Goal: Information Seeking & Learning: Learn about a topic

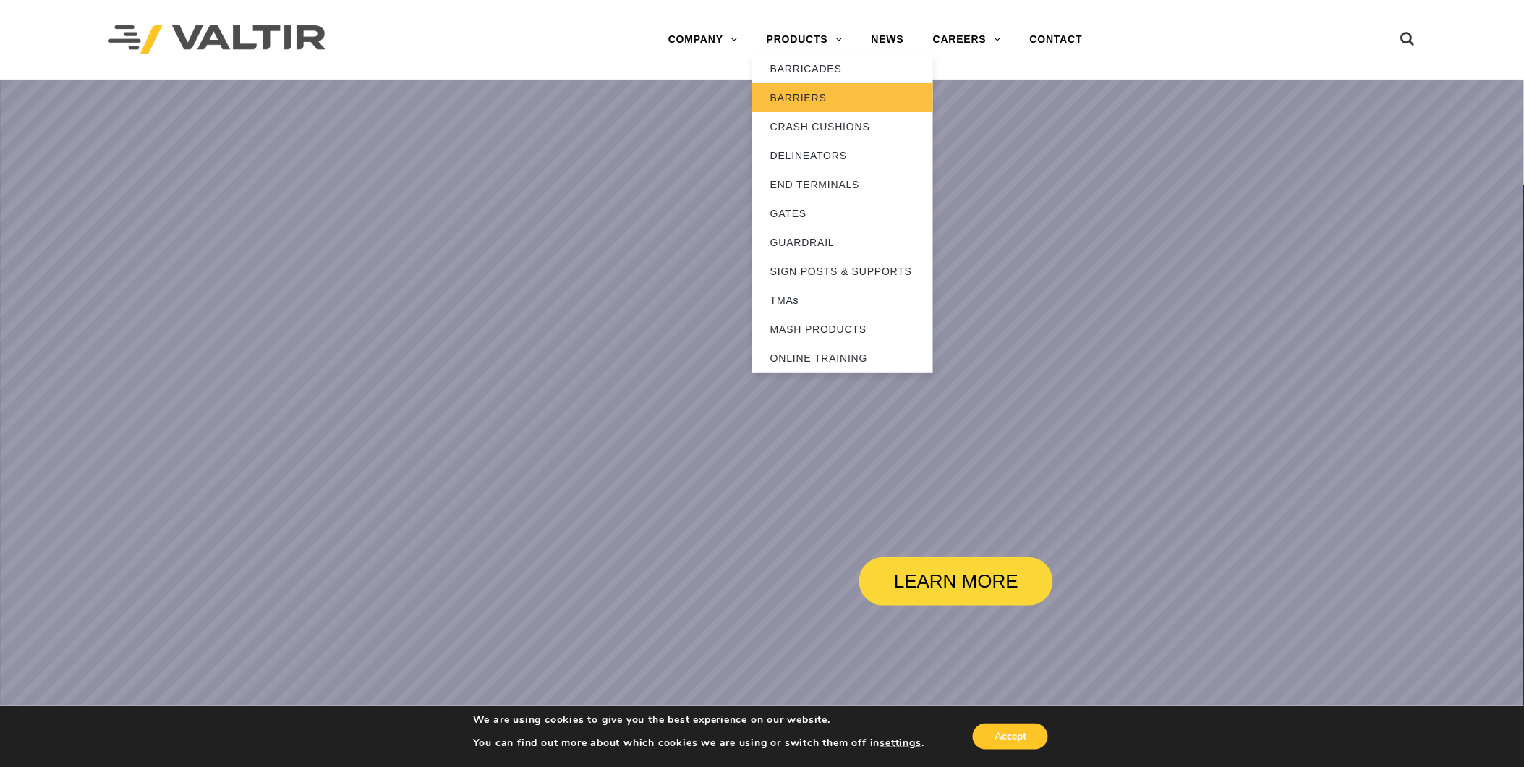
click at [812, 95] on link "BARRIERS" at bounding box center [842, 97] width 181 height 29
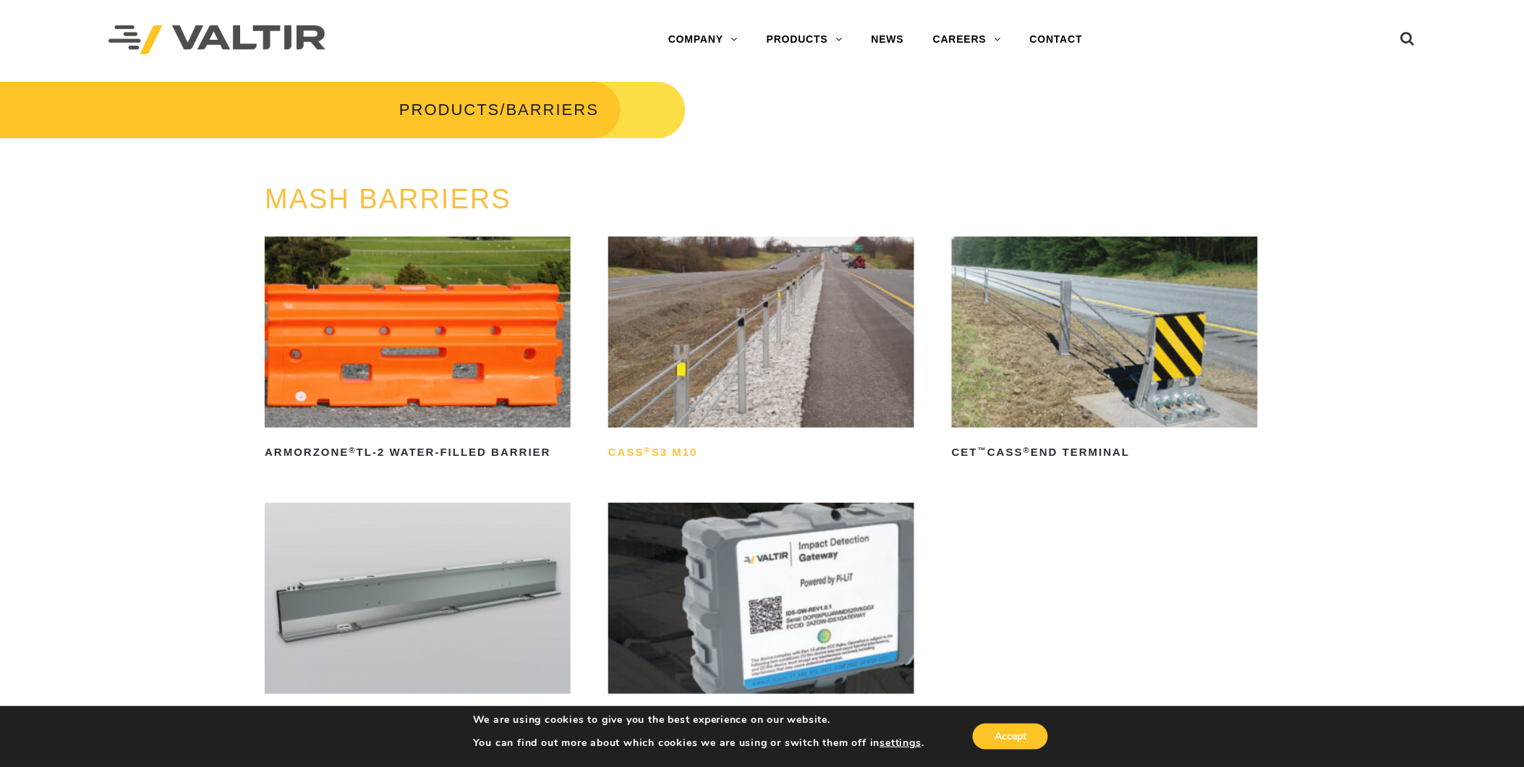
click at [680, 453] on h2 "CASS ® S3 M10" at bounding box center [761, 451] width 306 height 23
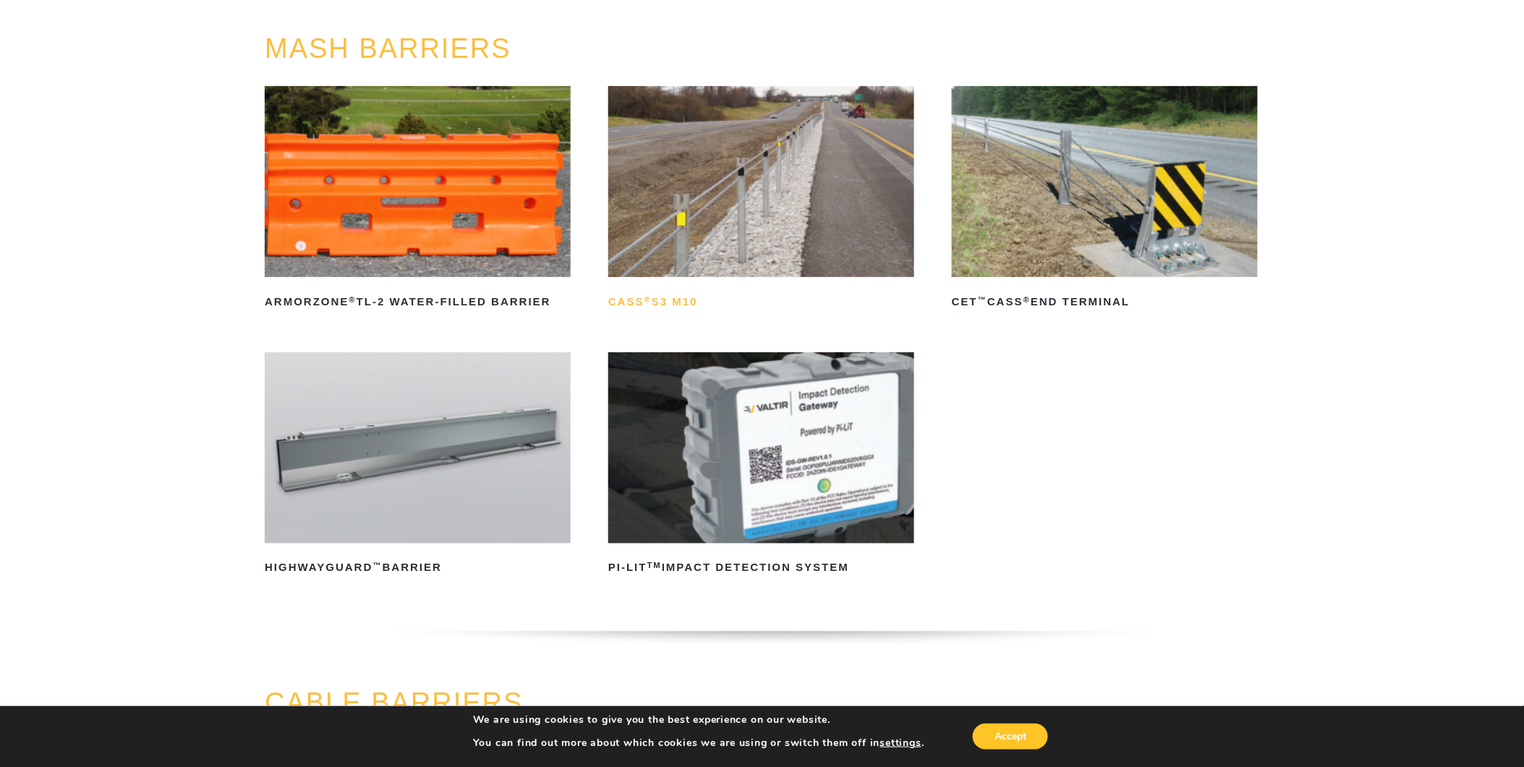
scroll to position [161, 0]
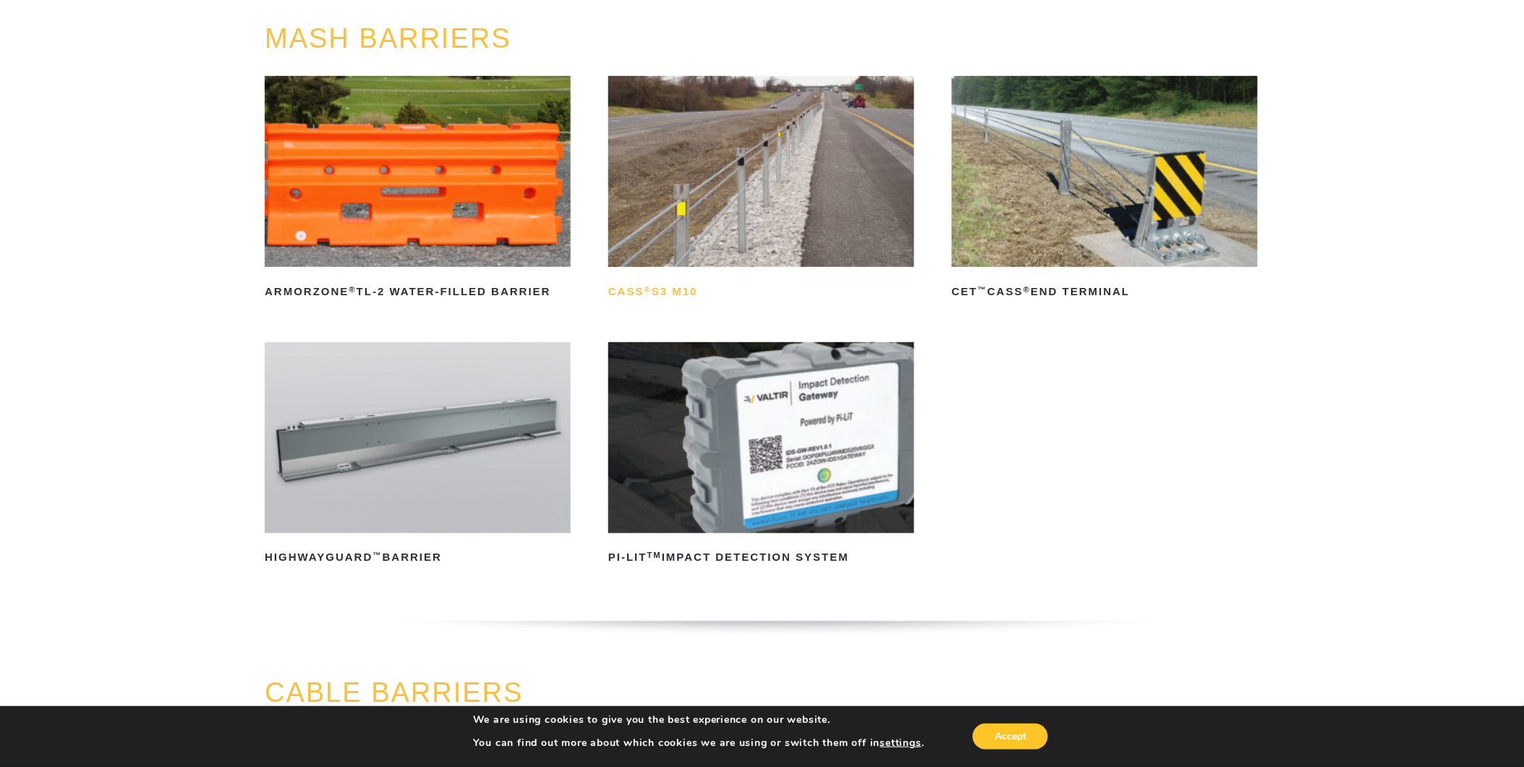
click at [682, 290] on h2 "CASS ® S3 M10" at bounding box center [761, 291] width 306 height 23
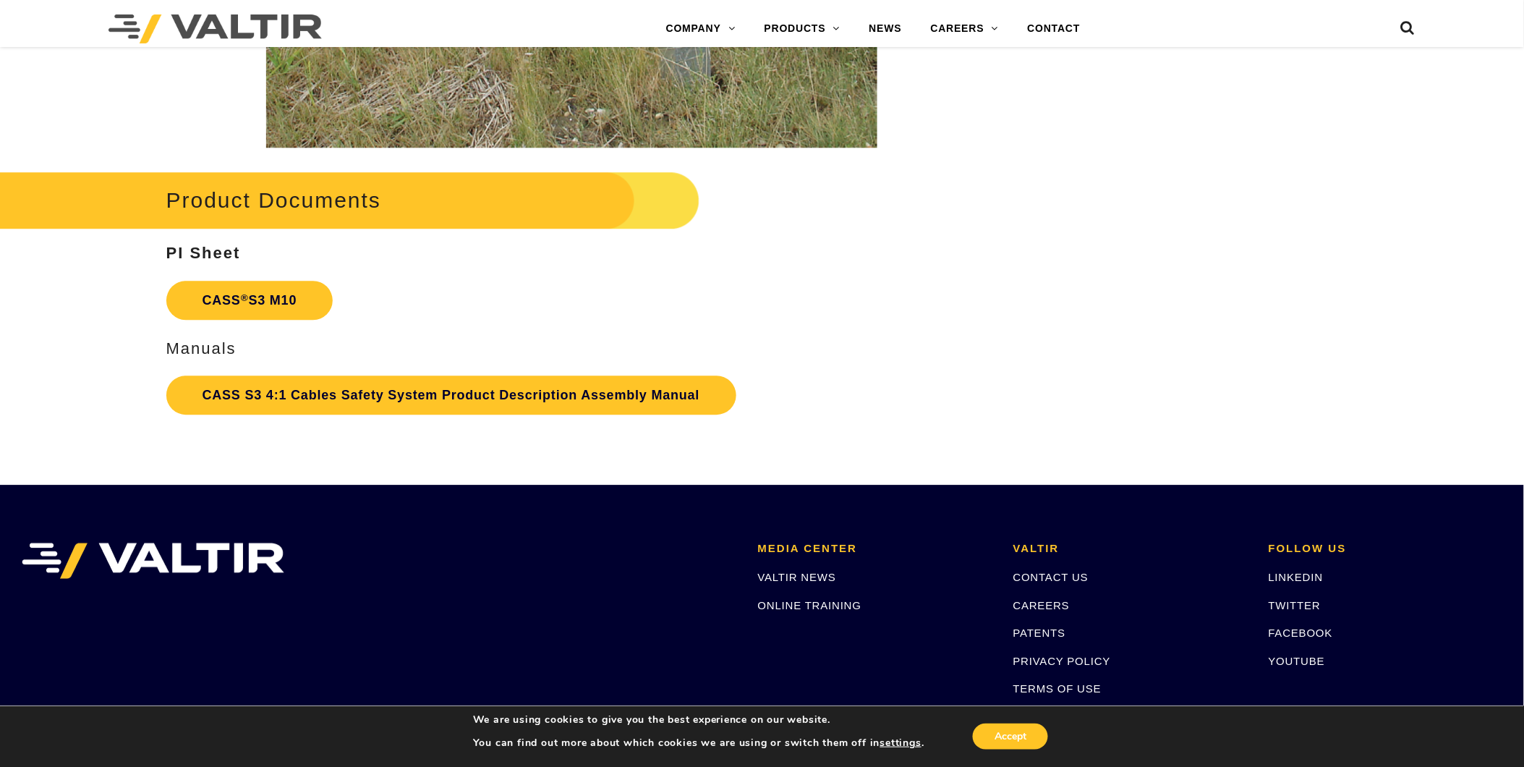
scroll to position [3214, 0]
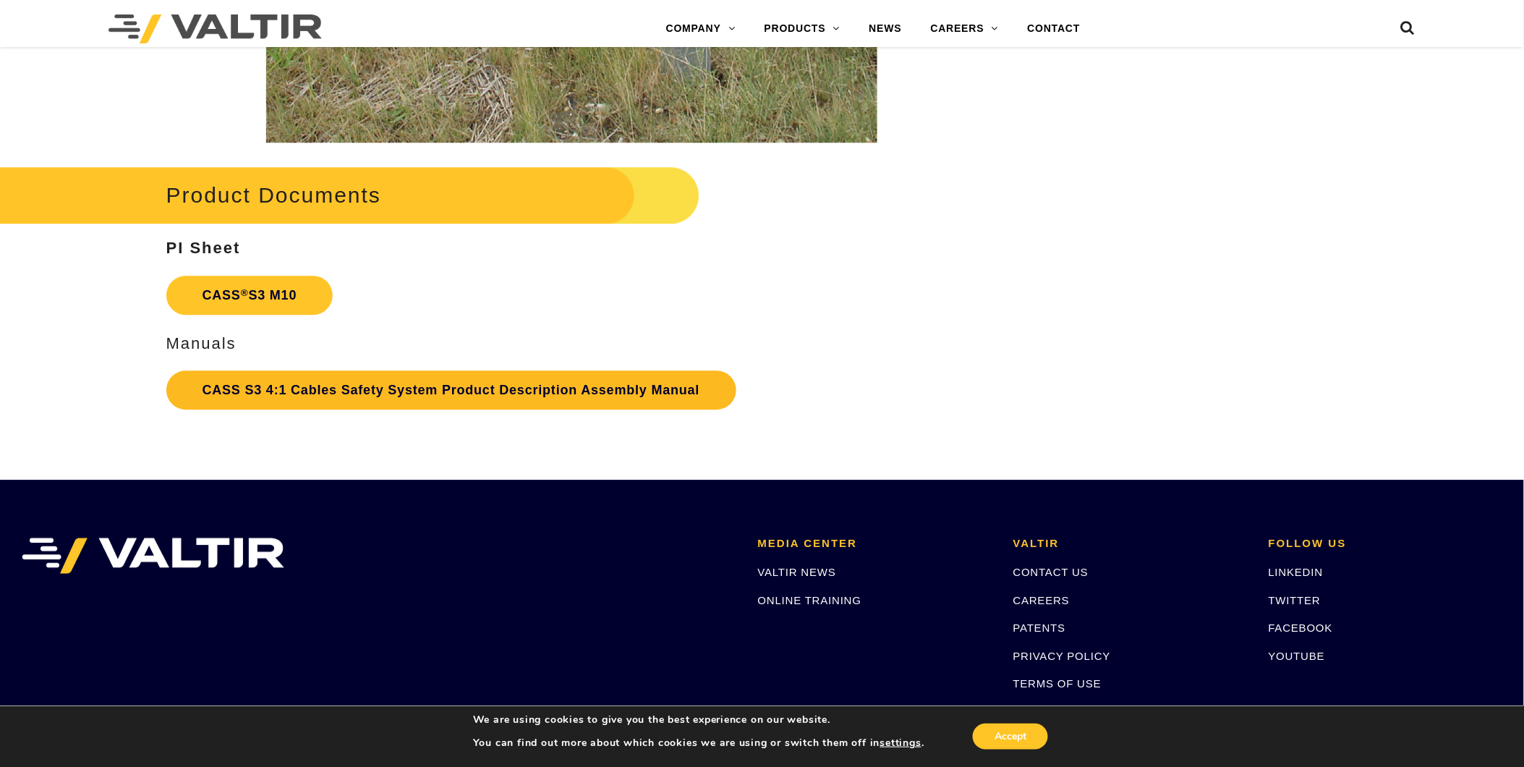
click at [318, 385] on link "CASS S3 4:1 Cables Safety System Product Description Assembly Manual" at bounding box center [451, 389] width 570 height 39
click at [256, 311] on link "CASS ® S3 M10" at bounding box center [249, 295] width 167 height 39
